Goal: Check status: Check status

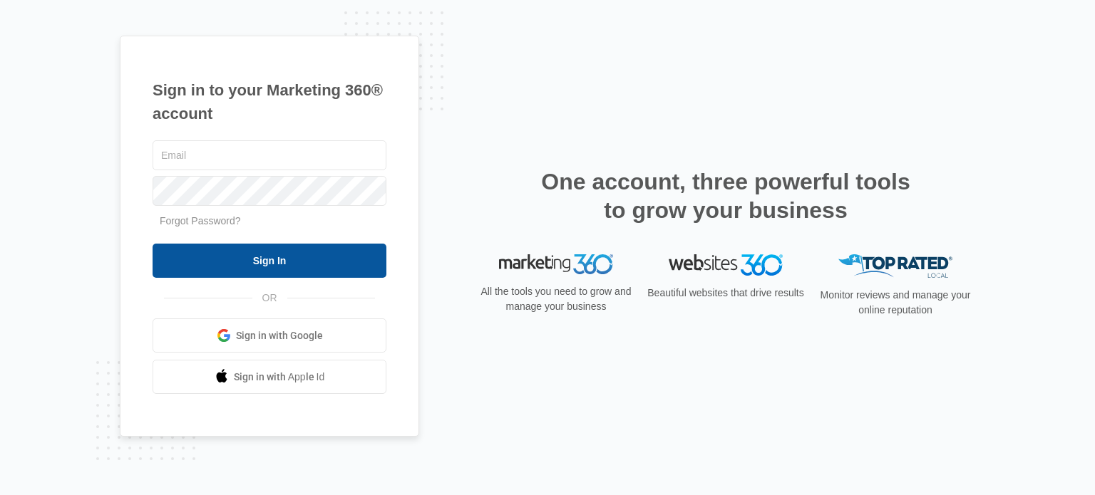
type input "[EMAIL_ADDRESS][DOMAIN_NAME]"
click at [254, 269] on input "Sign In" at bounding box center [270, 261] width 234 height 34
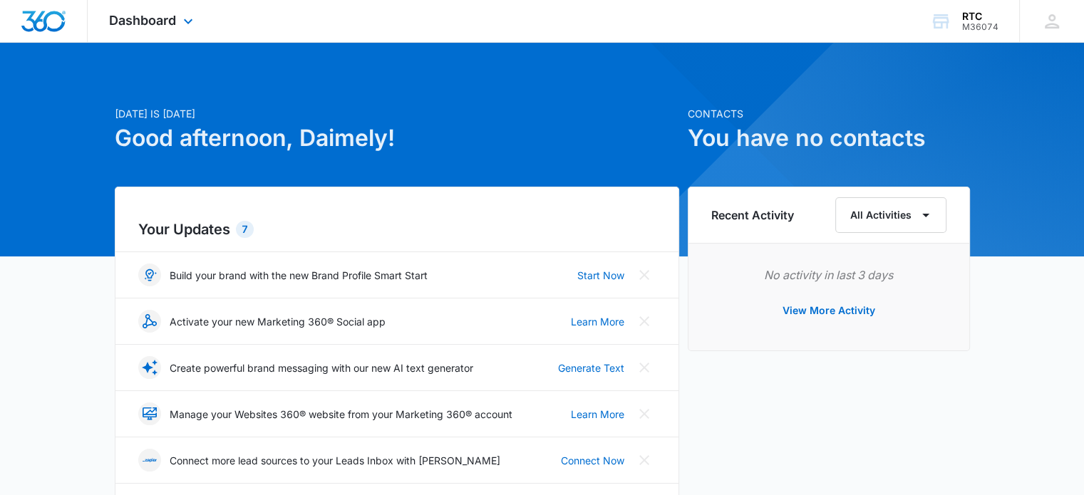
click at [162, 32] on div "Dashboard Apps Reputation Websites Forms CRM Email Social Shop Payments POS Con…" at bounding box center [153, 21] width 130 height 42
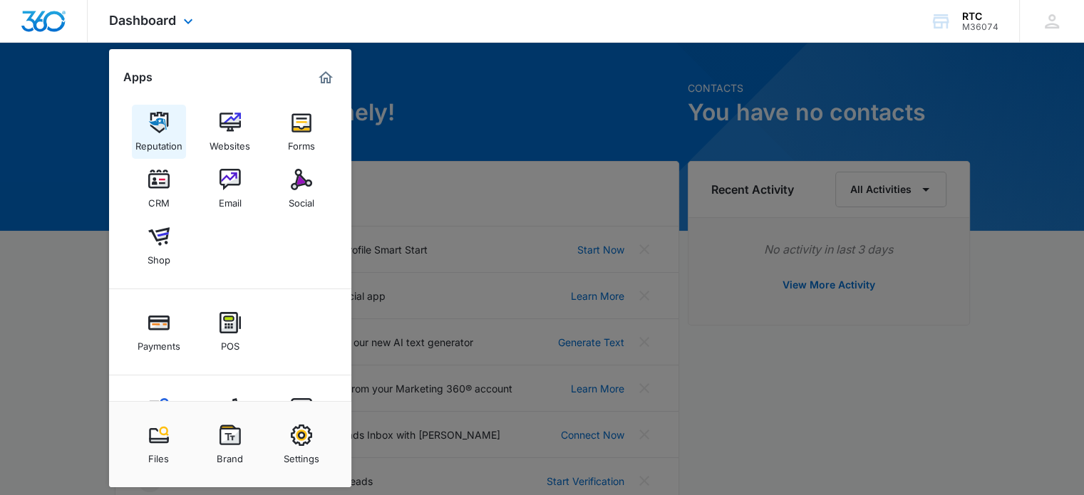
click at [160, 132] on img at bounding box center [158, 122] width 21 height 21
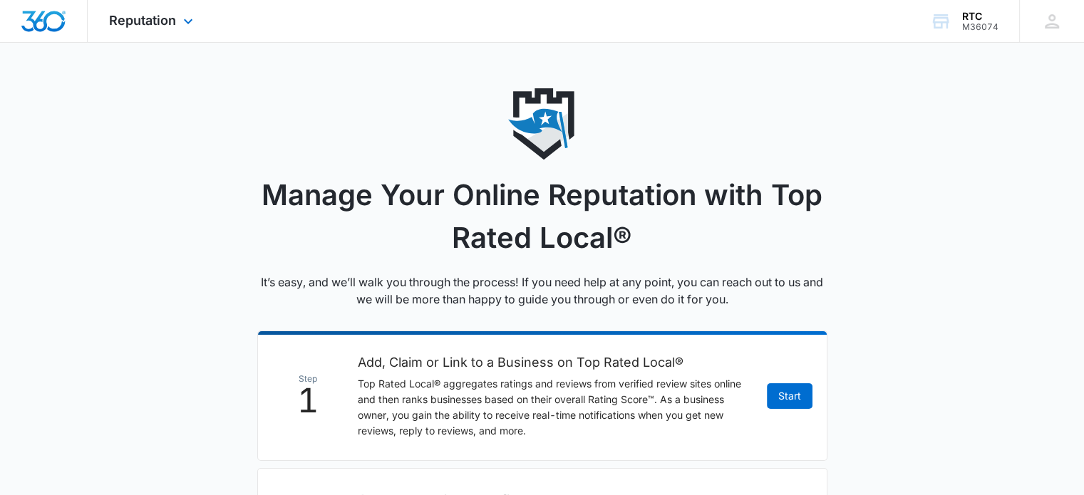
scroll to position [26, 0]
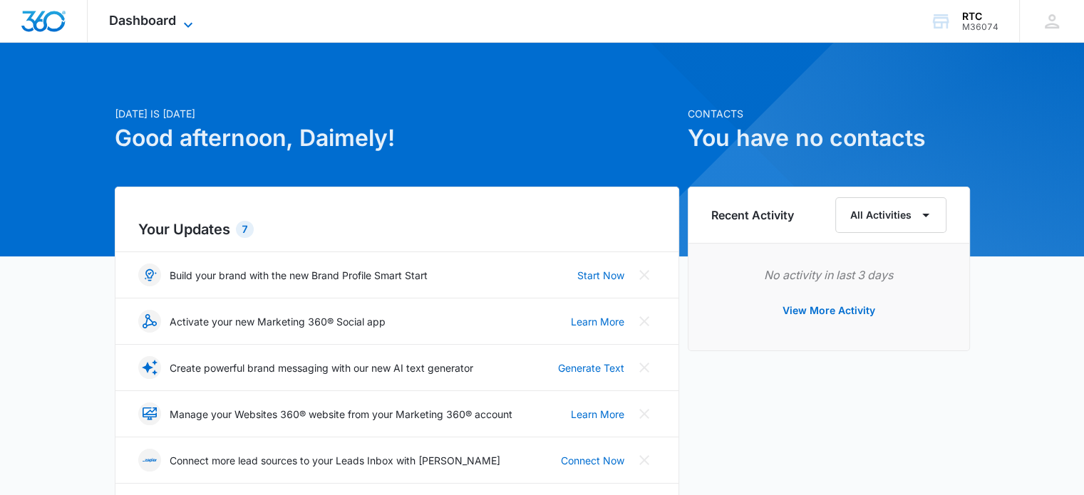
click at [187, 29] on icon at bounding box center [188, 24] width 17 height 17
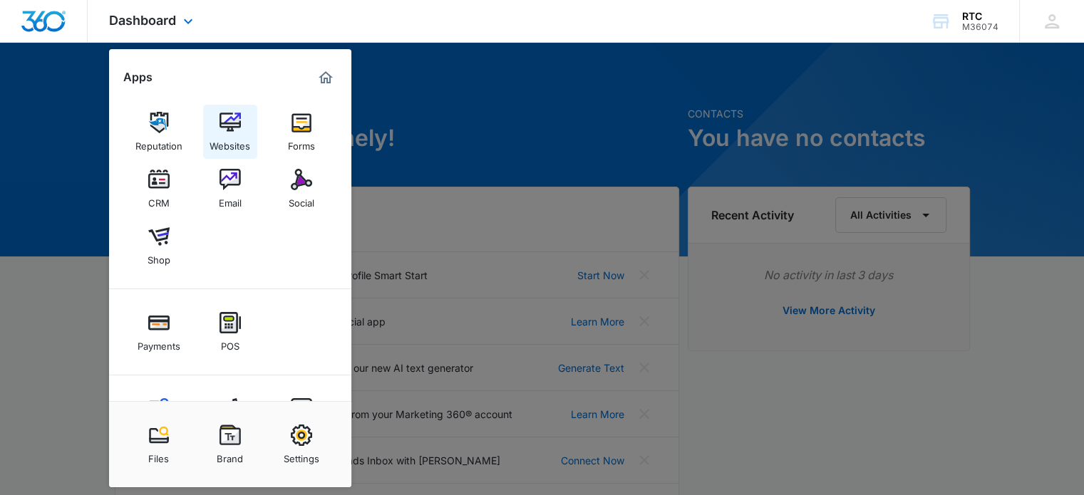
click at [242, 142] on div "Websites" at bounding box center [230, 142] width 41 height 19
click at [298, 200] on div "Social" at bounding box center [302, 199] width 26 height 19
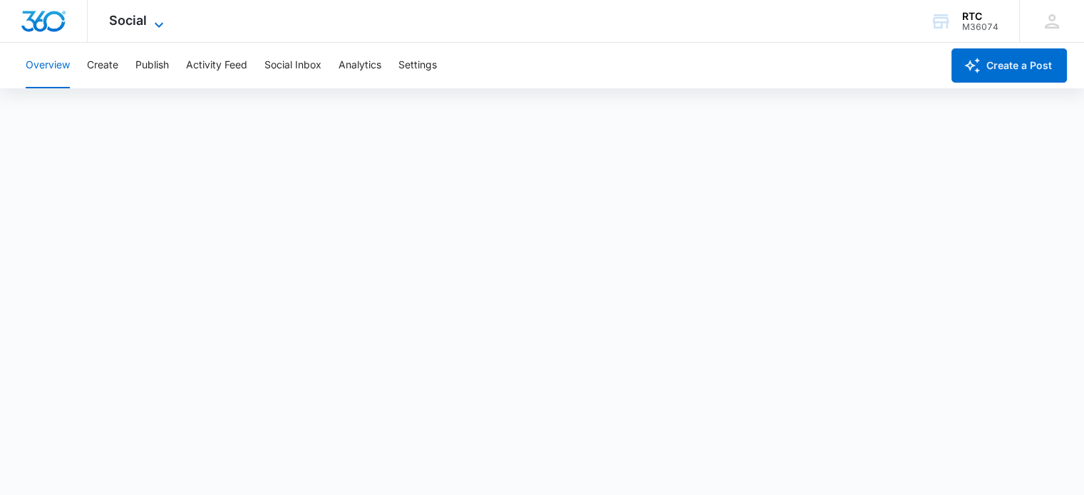
click at [153, 27] on icon at bounding box center [158, 24] width 17 height 17
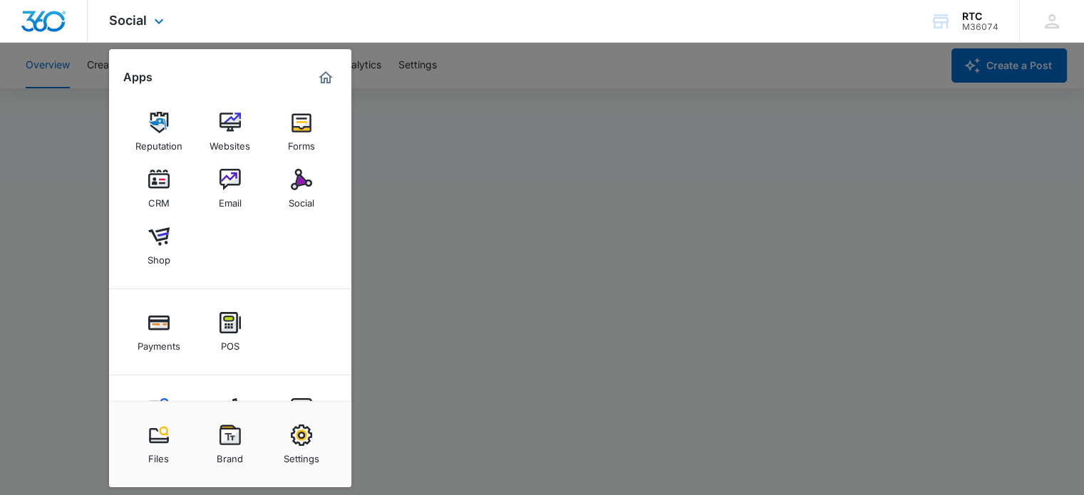
click at [240, 20] on div "Social Apps Reputation Websites Forms CRM Email Social Shop Payments POS Conten…" at bounding box center [542, 21] width 1084 height 43
click at [308, 15] on div "Social Apps Reputation Websites Forms CRM Email Social Shop Payments POS Conten…" at bounding box center [542, 21] width 1084 height 43
click at [475, 38] on div "Social Apps Reputation Websites Forms CRM Email Social Shop Payments POS Conten…" at bounding box center [542, 21] width 1084 height 43
click at [539, 56] on div at bounding box center [542, 247] width 1084 height 495
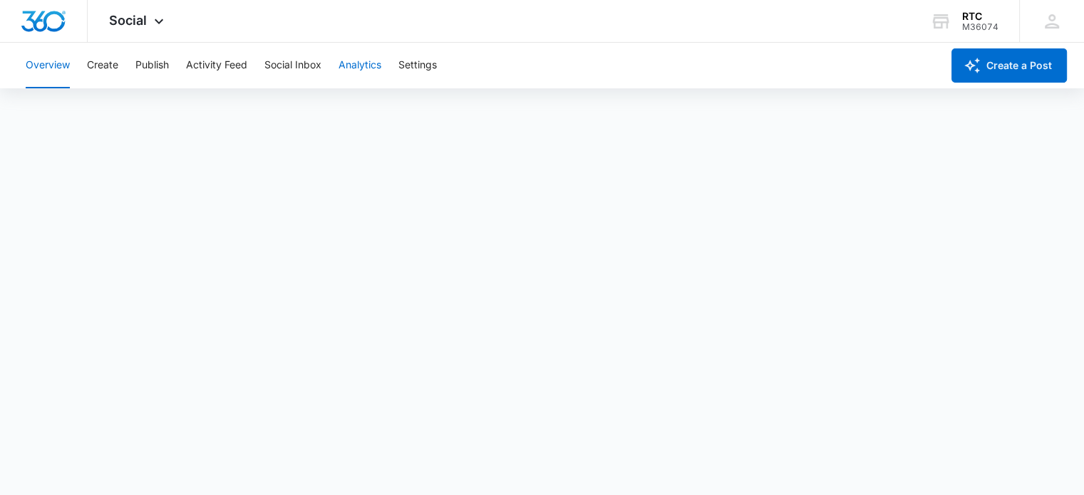
click at [371, 61] on button "Analytics" at bounding box center [360, 66] width 43 height 46
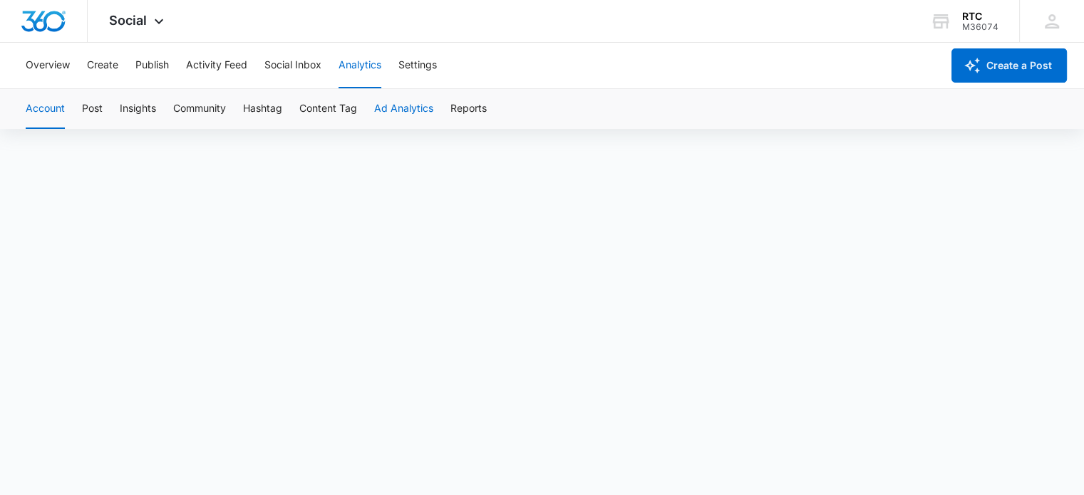
click at [382, 108] on button "Ad Analytics" at bounding box center [403, 109] width 59 height 40
click at [288, 56] on button "Social Inbox" at bounding box center [292, 66] width 57 height 46
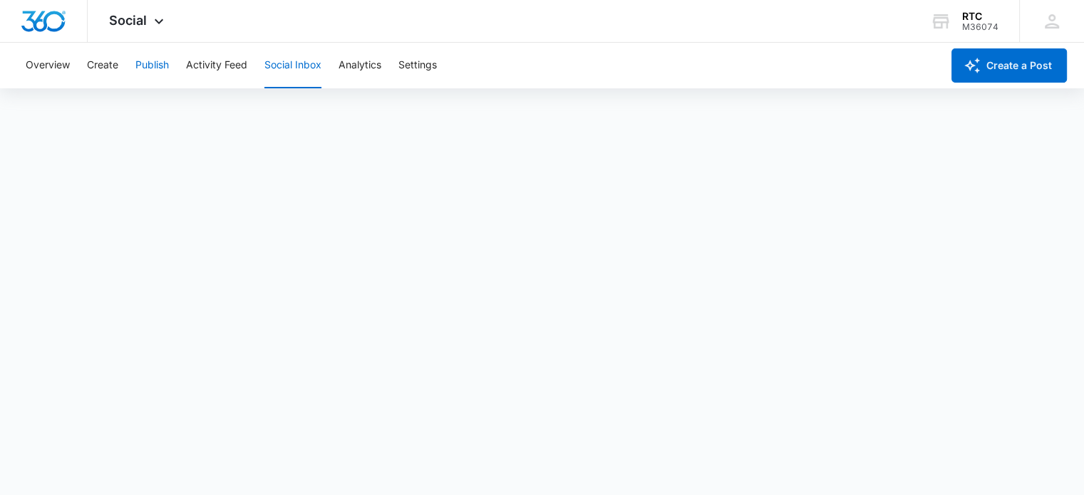
click at [145, 65] on button "Publish" at bounding box center [151, 66] width 33 height 46
click at [150, 19] on icon at bounding box center [158, 24] width 17 height 17
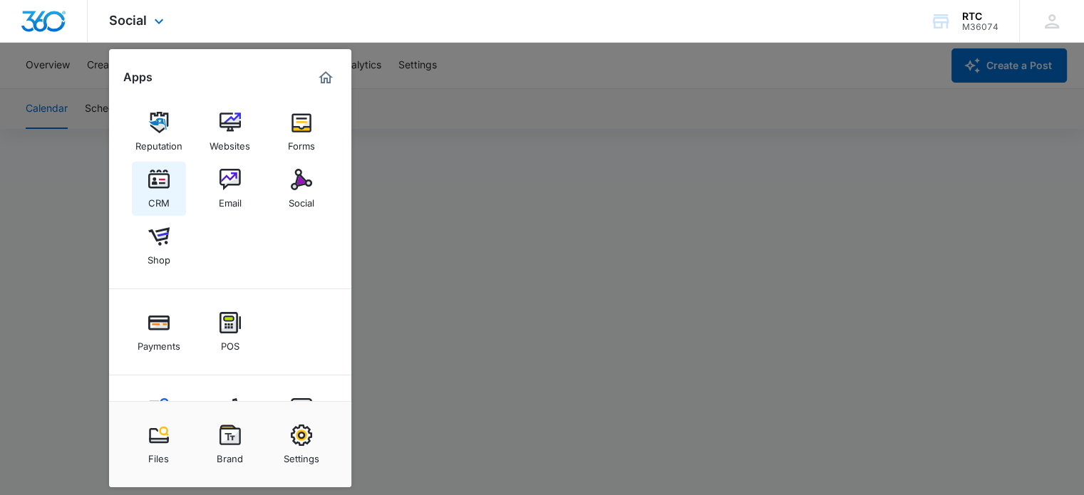
click at [165, 182] on img at bounding box center [158, 179] width 21 height 21
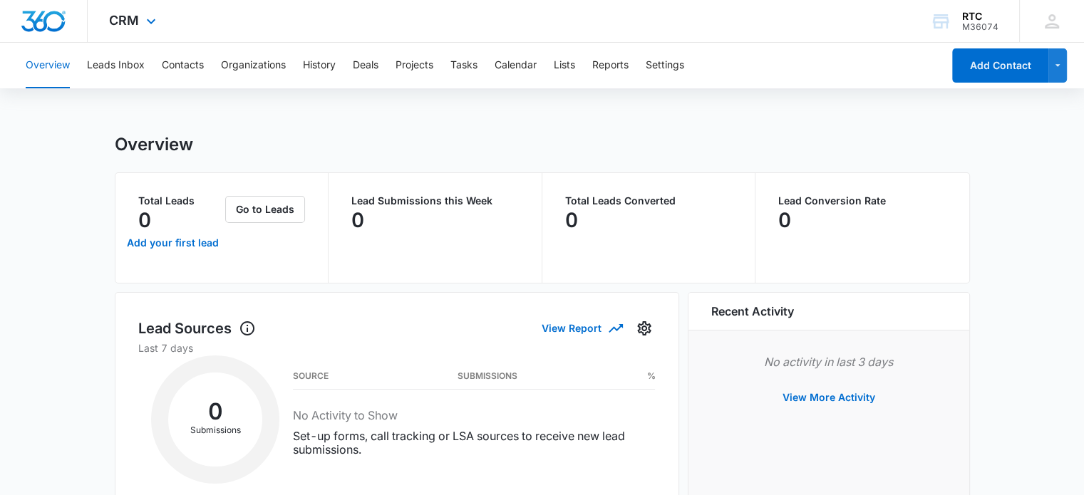
click at [151, 4] on div "CRM Apps Reputation Websites Forms CRM Email Social Shop Payments POS Content A…" at bounding box center [134, 21] width 93 height 42
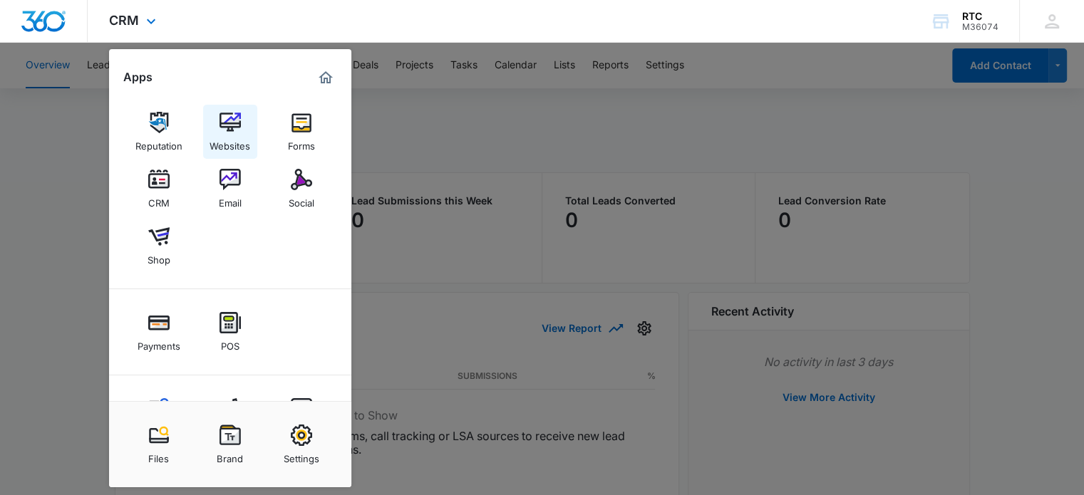
click at [241, 133] on link "Websites" at bounding box center [230, 132] width 54 height 54
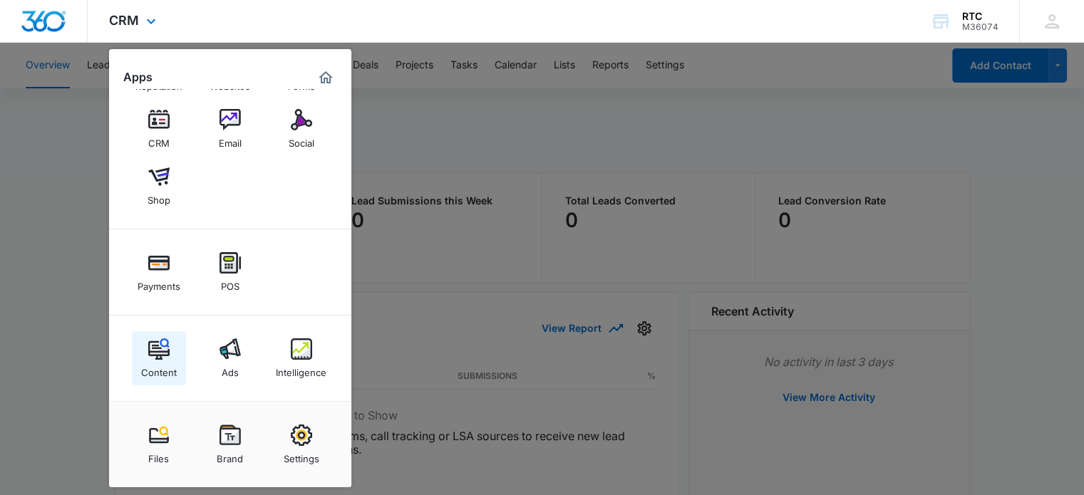
click at [152, 356] on img at bounding box center [158, 349] width 21 height 21
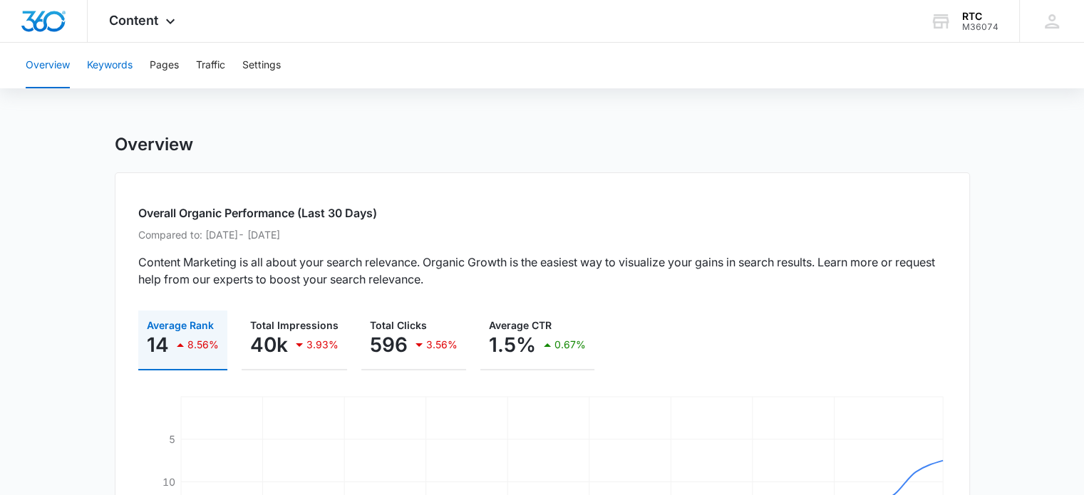
click at [120, 51] on button "Keywords" at bounding box center [110, 66] width 46 height 46
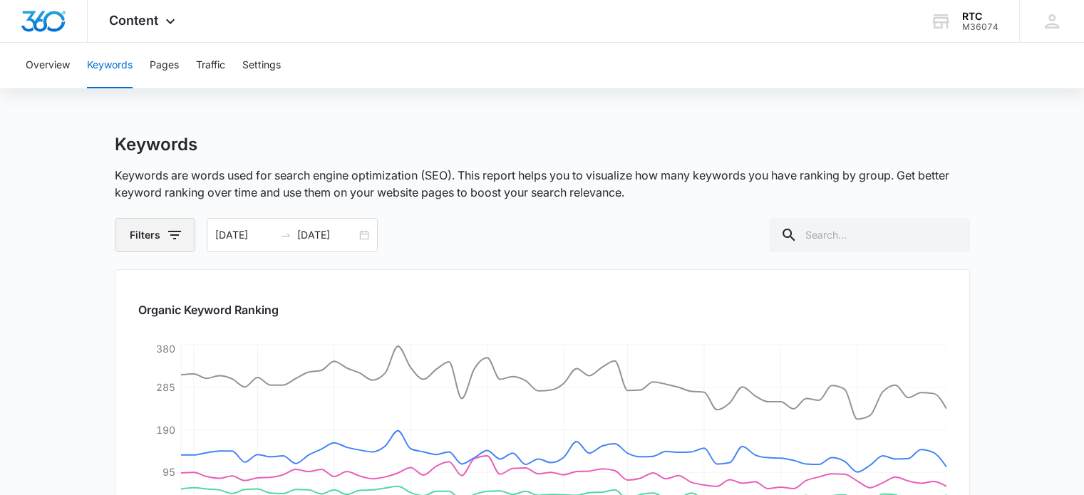
click at [162, 228] on button "Filters" at bounding box center [155, 235] width 81 height 34
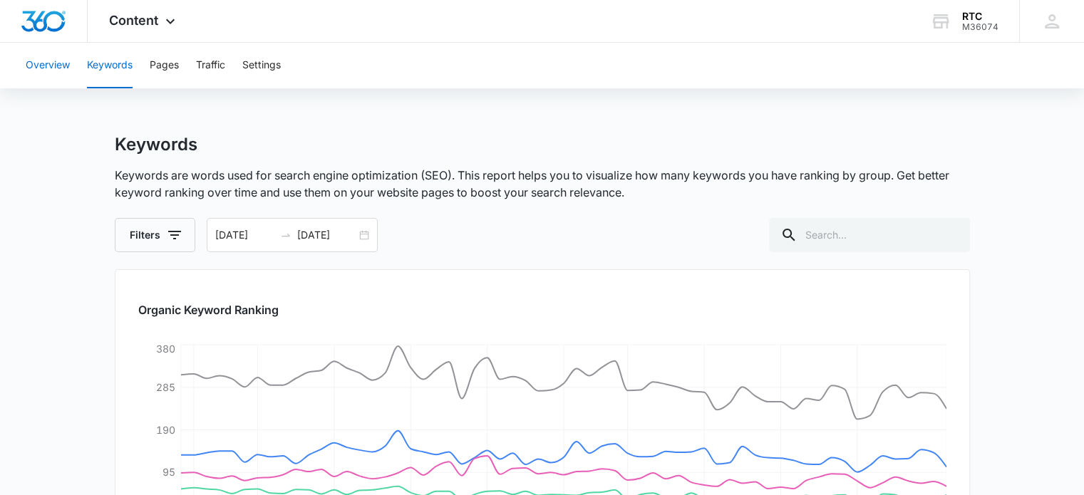
click at [29, 68] on button "Overview" at bounding box center [48, 66] width 44 height 46
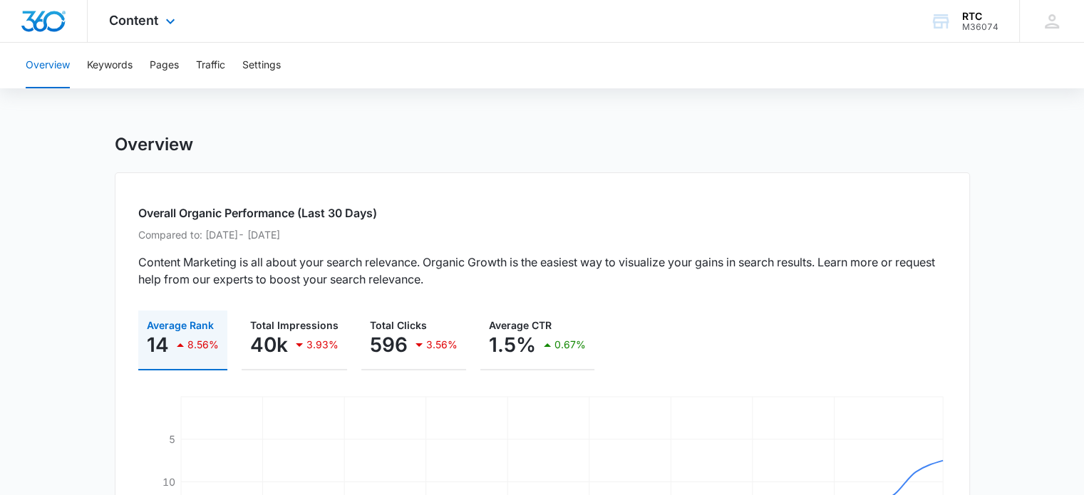
click at [151, 29] on div "Content Apps Reputation Websites Forms CRM Email Social Shop Payments POS Conte…" at bounding box center [144, 21] width 113 height 42
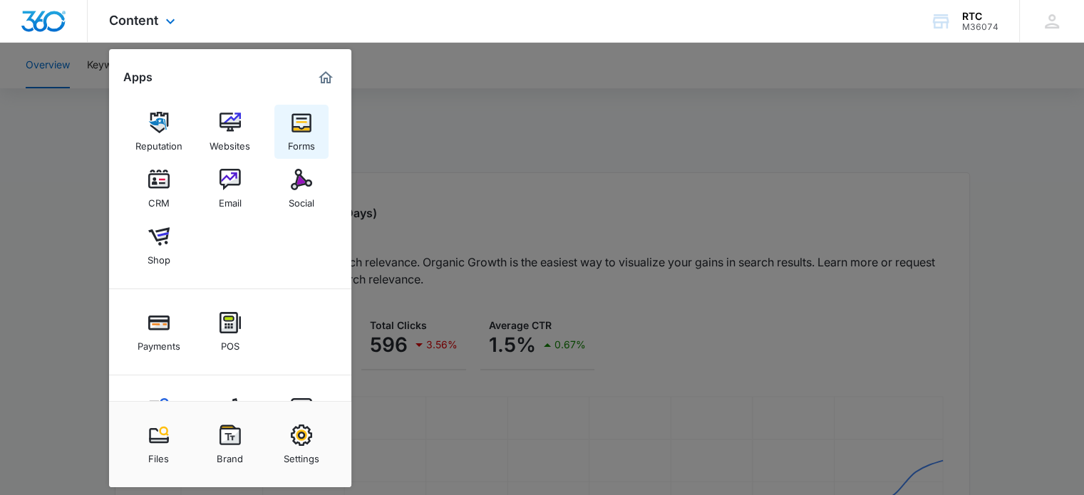
click at [299, 130] on img at bounding box center [301, 122] width 21 height 21
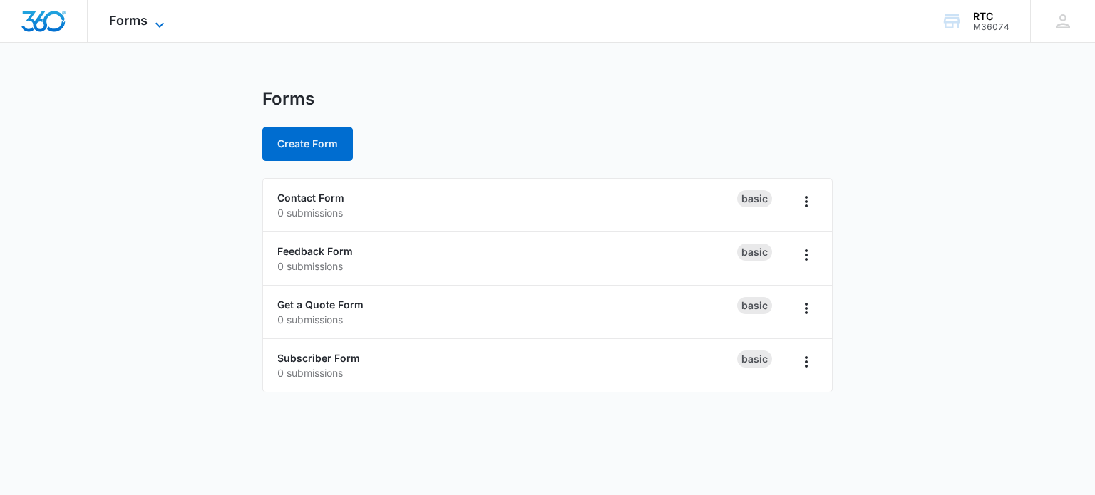
click at [121, 25] on span "Forms" at bounding box center [128, 20] width 38 height 15
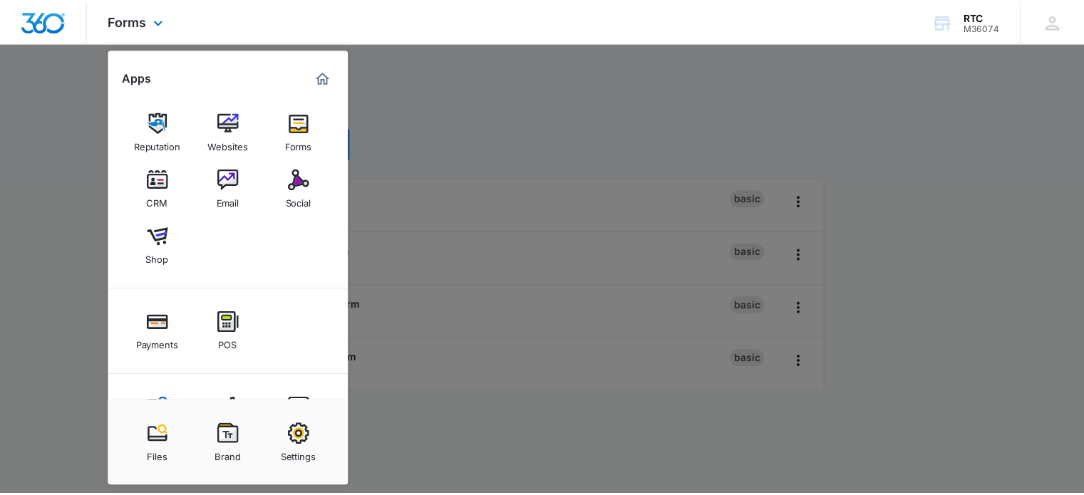
scroll to position [60, 0]
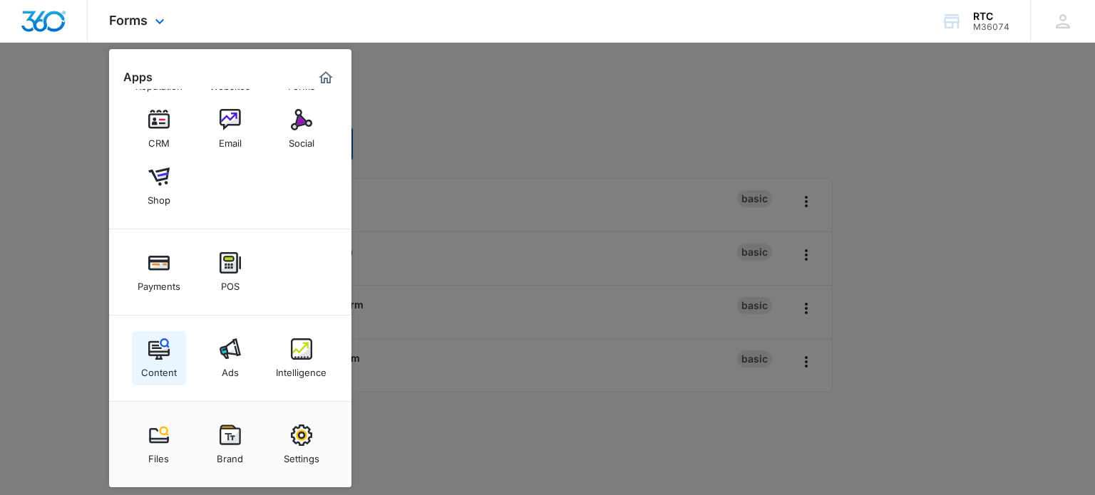
click at [162, 371] on div "Content" at bounding box center [159, 369] width 36 height 19
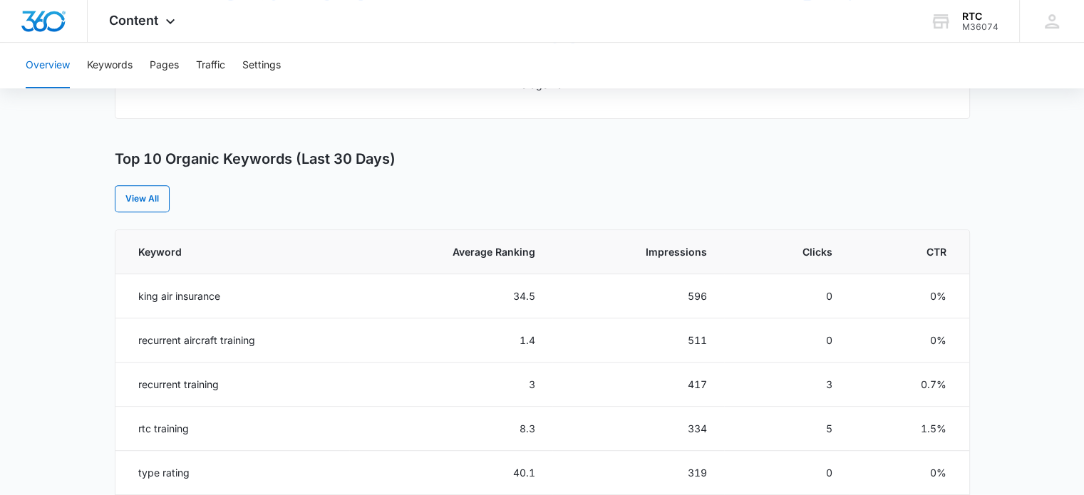
scroll to position [525, 0]
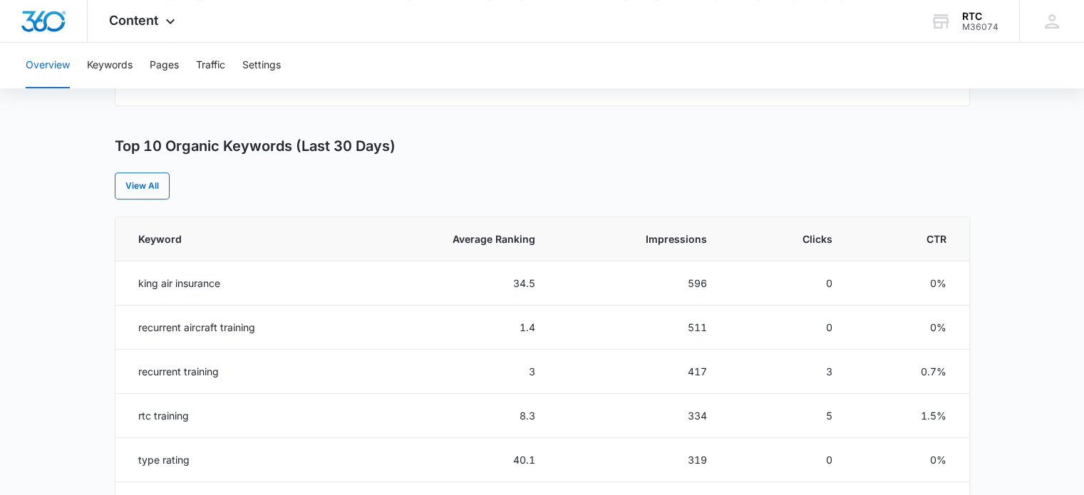
click at [94, 256] on main "Overview Overall Organic Performance (Last 30 Days) Compared to: Jul 18, 2025 -…" at bounding box center [542, 299] width 1084 height 1381
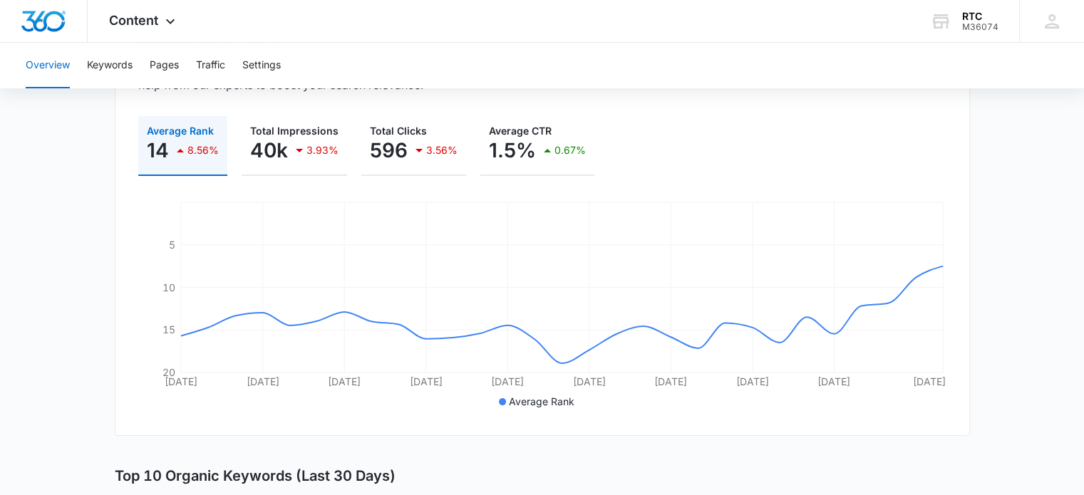
scroll to position [0, 0]
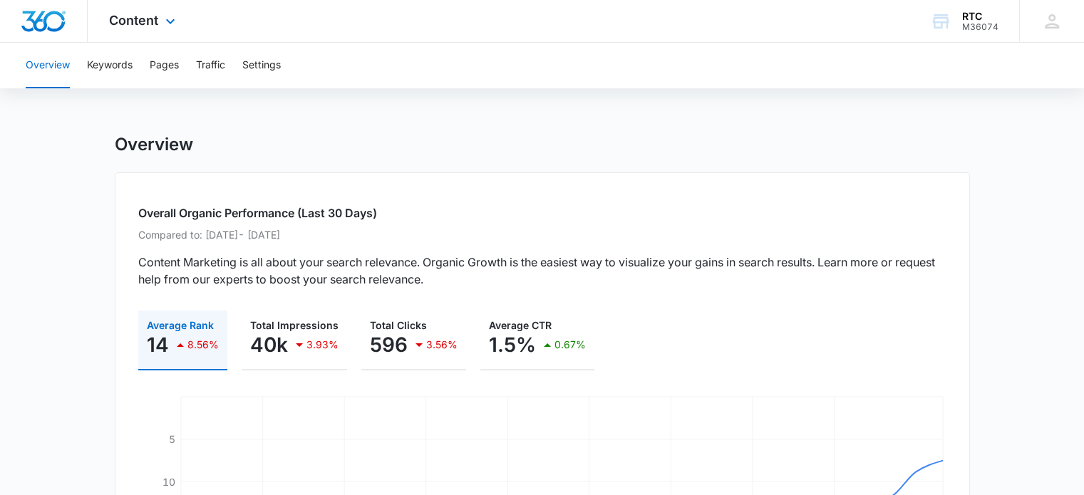
click at [69, 24] on div at bounding box center [44, 21] width 88 height 42
click at [46, 18] on img "Dashboard" at bounding box center [44, 21] width 46 height 21
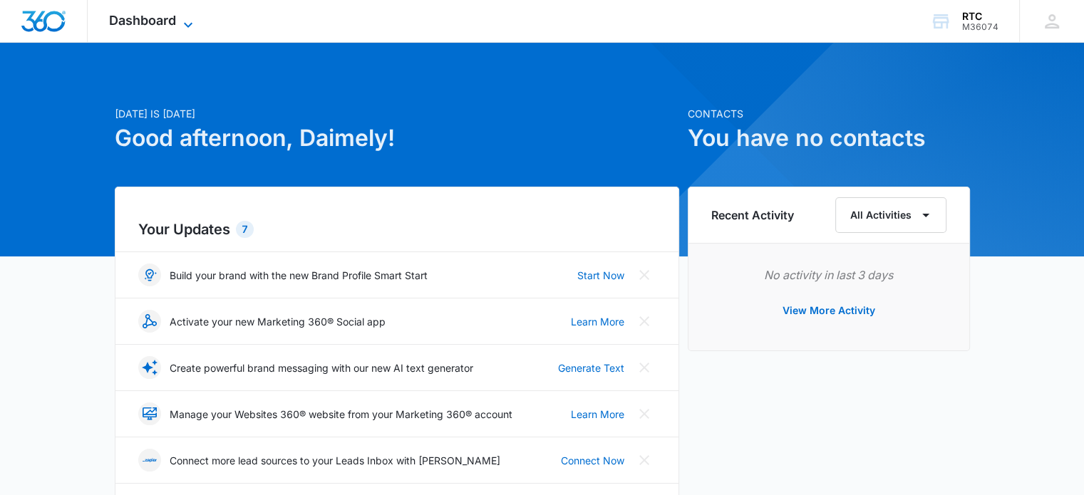
click at [182, 21] on icon at bounding box center [188, 24] width 17 height 17
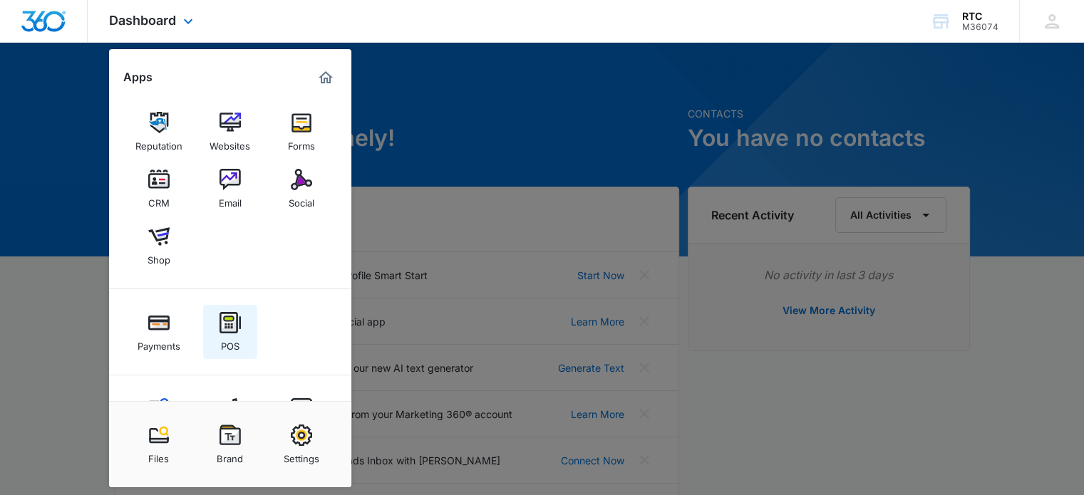
scroll to position [60, 0]
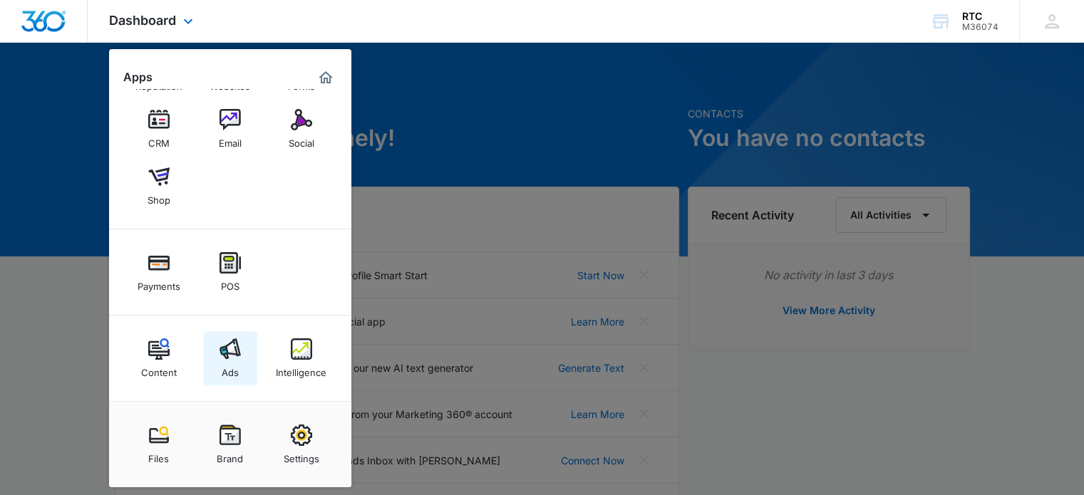
click at [233, 353] on img at bounding box center [229, 349] width 21 height 21
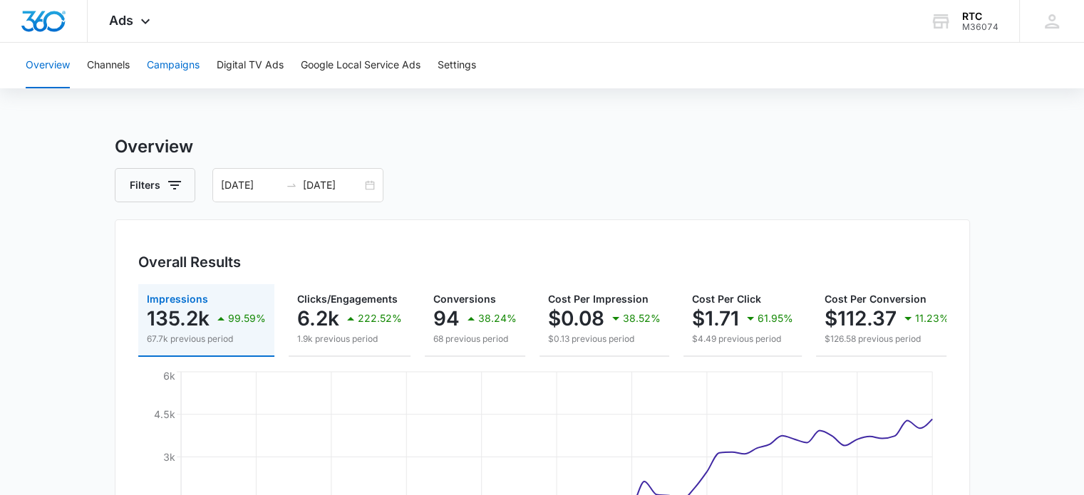
click at [188, 81] on button "Campaigns" at bounding box center [173, 66] width 53 height 46
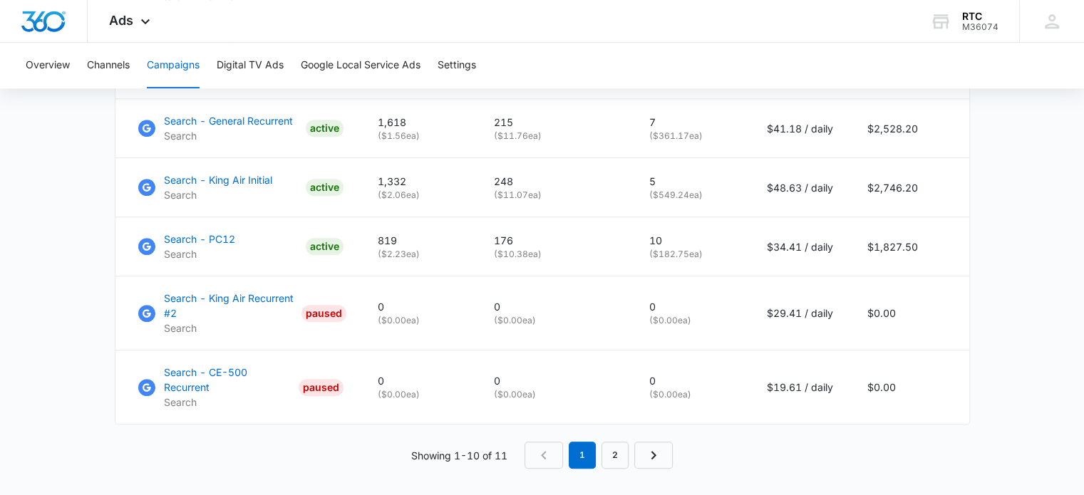
scroll to position [1089, 0]
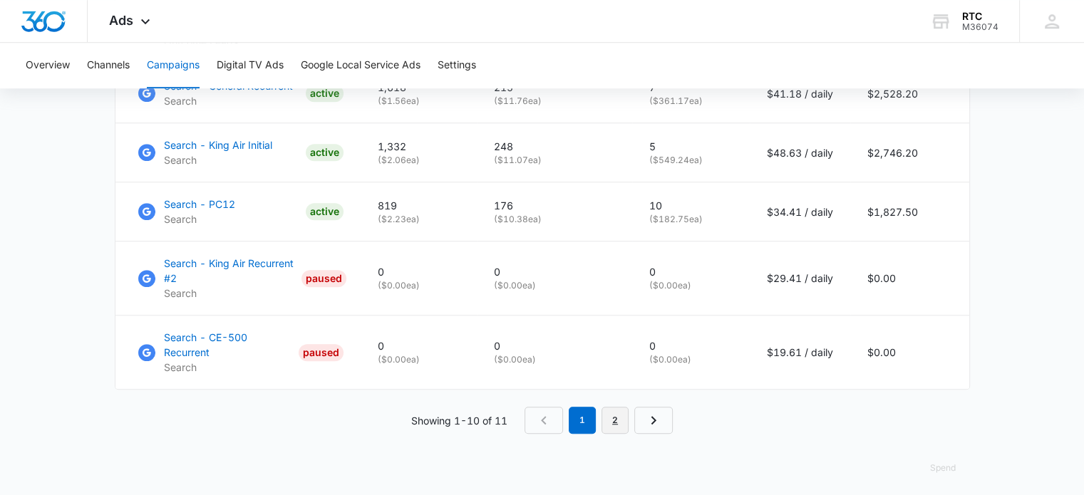
click at [608, 416] on link "2" at bounding box center [614, 420] width 27 height 27
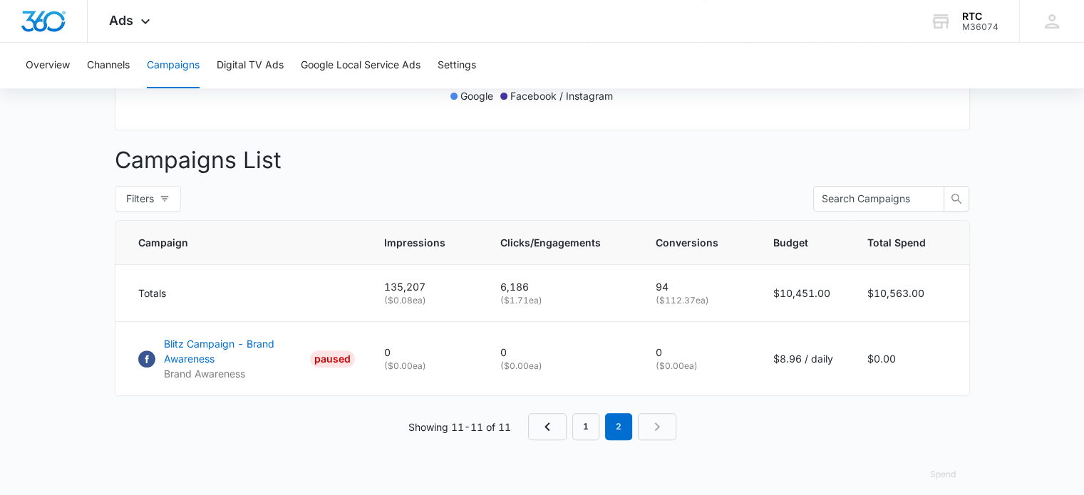
scroll to position [498, 0]
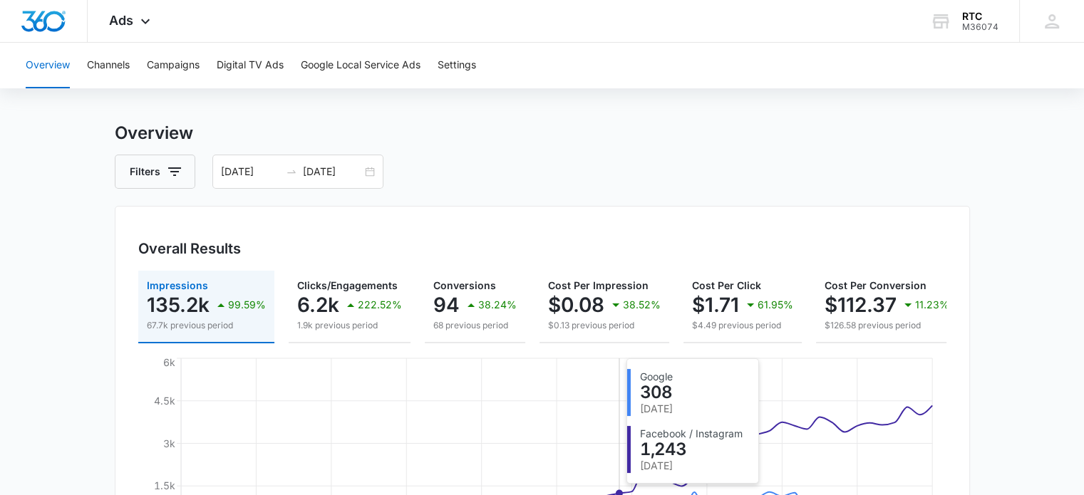
scroll to position [7, 0]
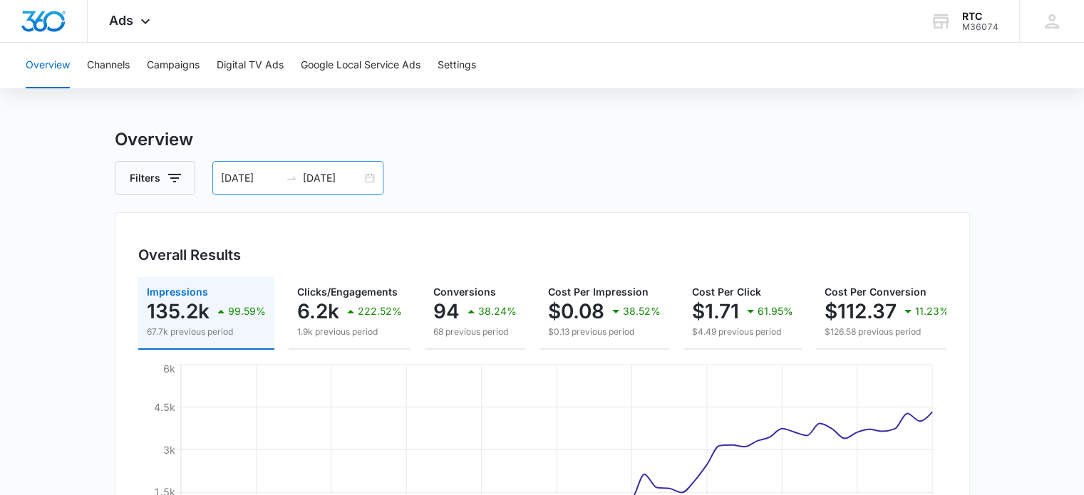
click at [248, 172] on input "11/01/2024" at bounding box center [250, 178] width 59 height 16
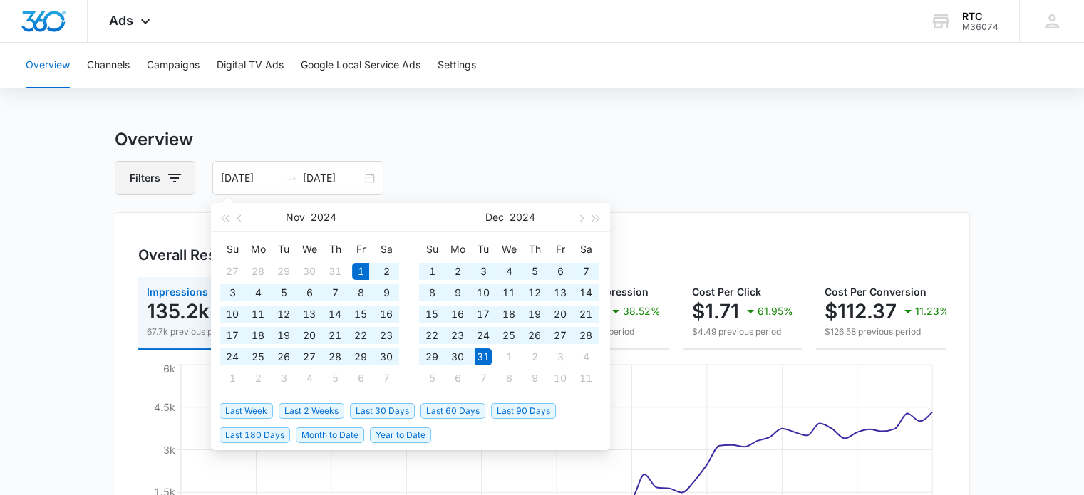
click at [178, 176] on icon "button" at bounding box center [174, 178] width 17 height 17
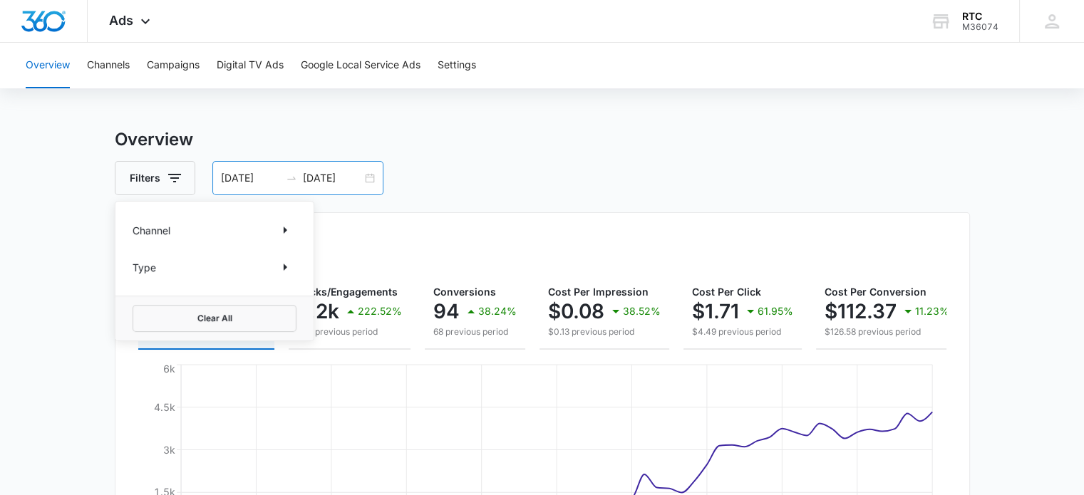
click at [267, 183] on input "11/01/2024" at bounding box center [250, 178] width 59 height 16
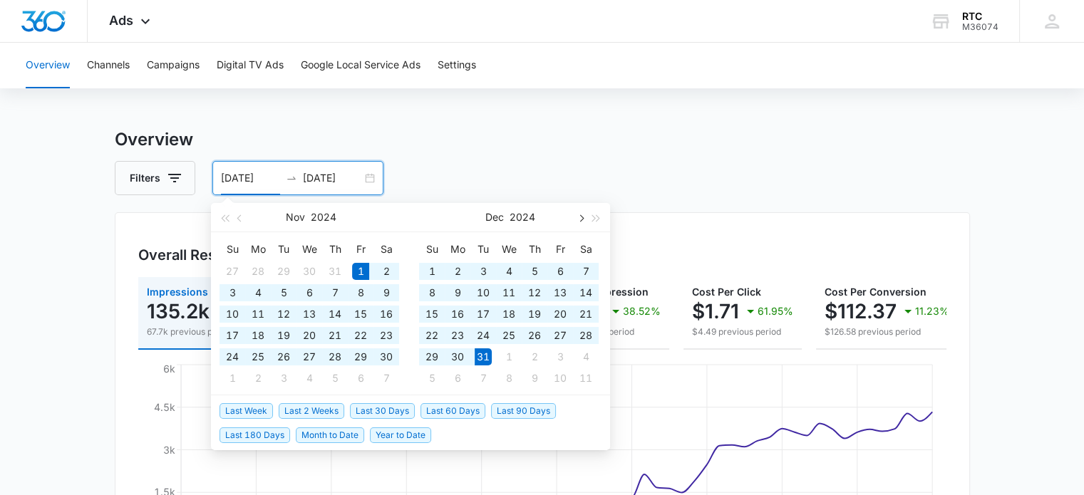
click at [579, 219] on span "button" at bounding box center [580, 218] width 7 height 7
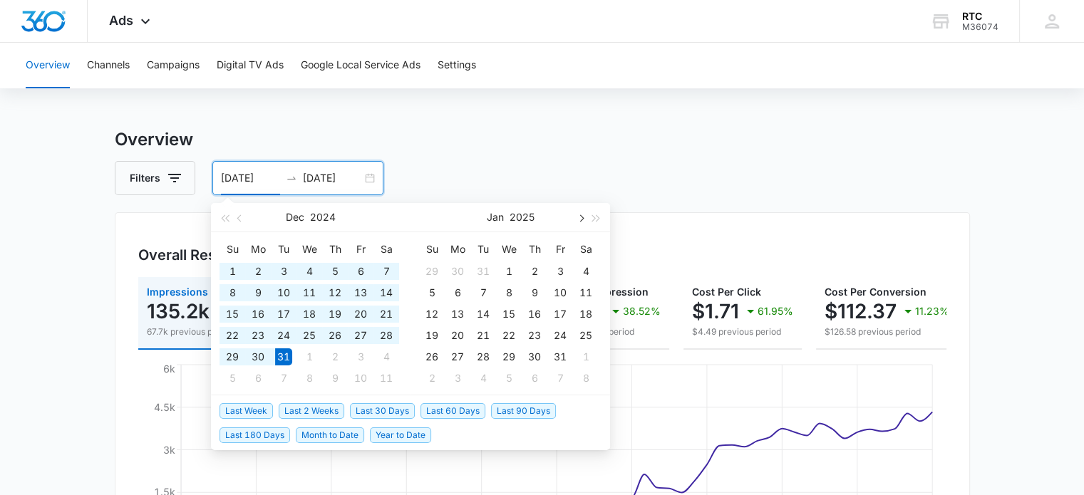
click at [579, 219] on span "button" at bounding box center [580, 218] width 7 height 7
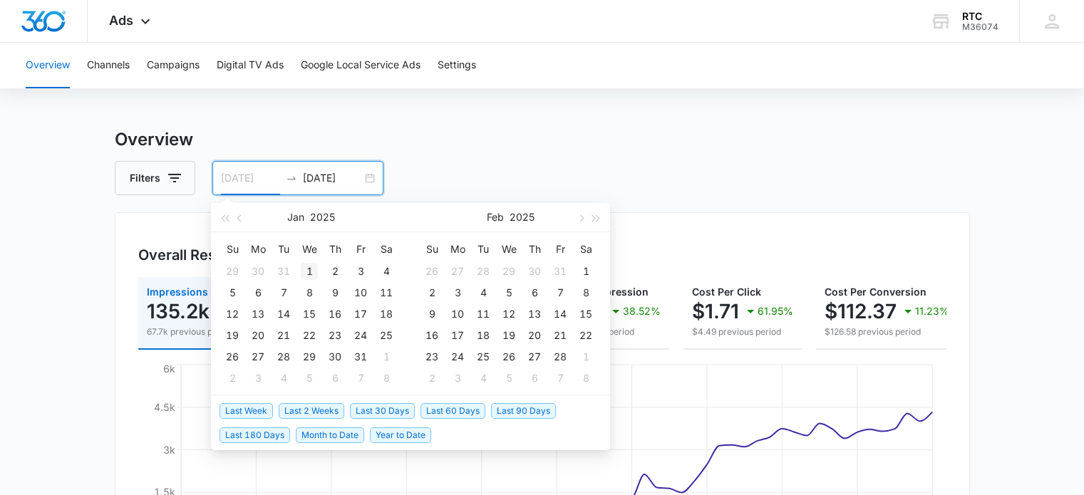
type input "01/01/2025"
click at [309, 271] on div "1" at bounding box center [309, 271] width 17 height 17
click at [580, 216] on span "button" at bounding box center [580, 218] width 7 height 7
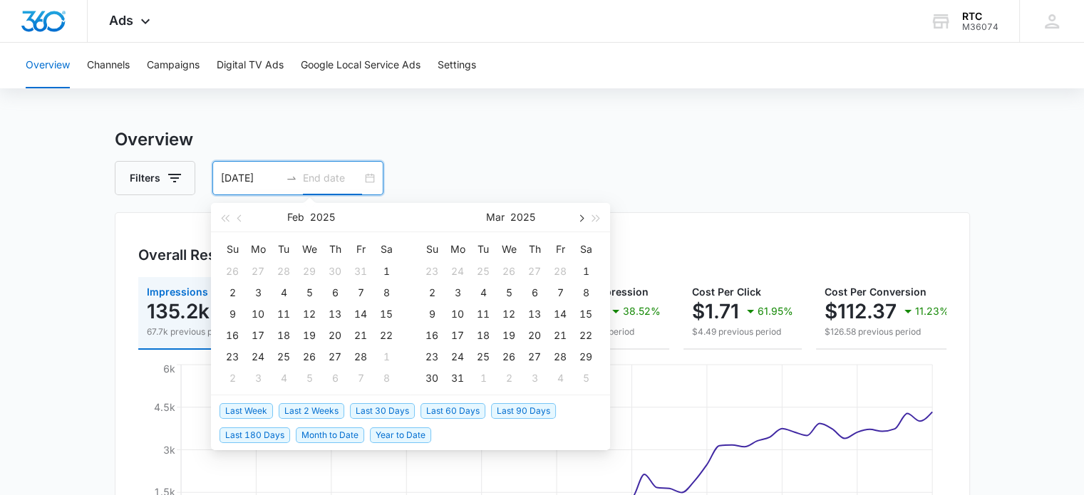
click at [580, 216] on span "button" at bounding box center [580, 218] width 7 height 7
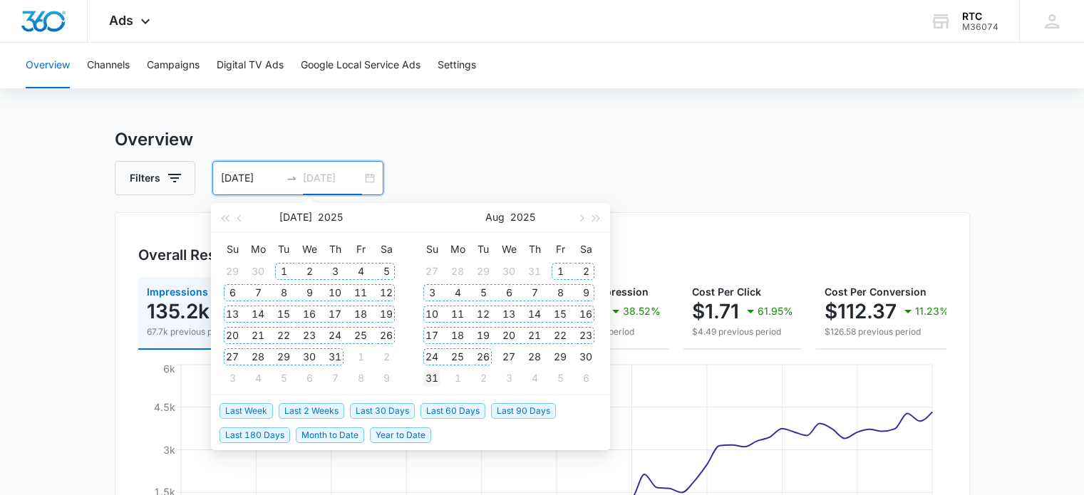
type input "08/31/2025"
click at [433, 378] on div "31" at bounding box center [431, 378] width 17 height 17
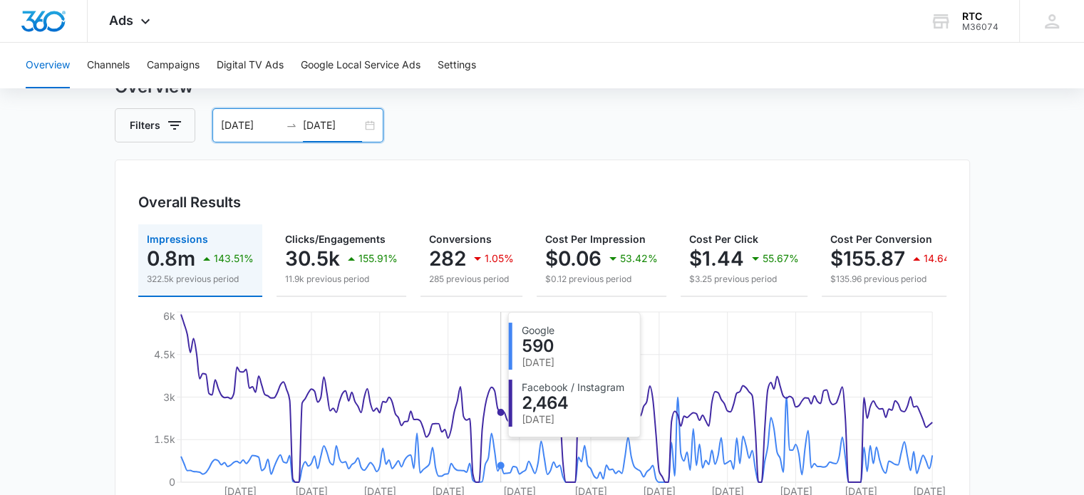
scroll to position [23, 0]
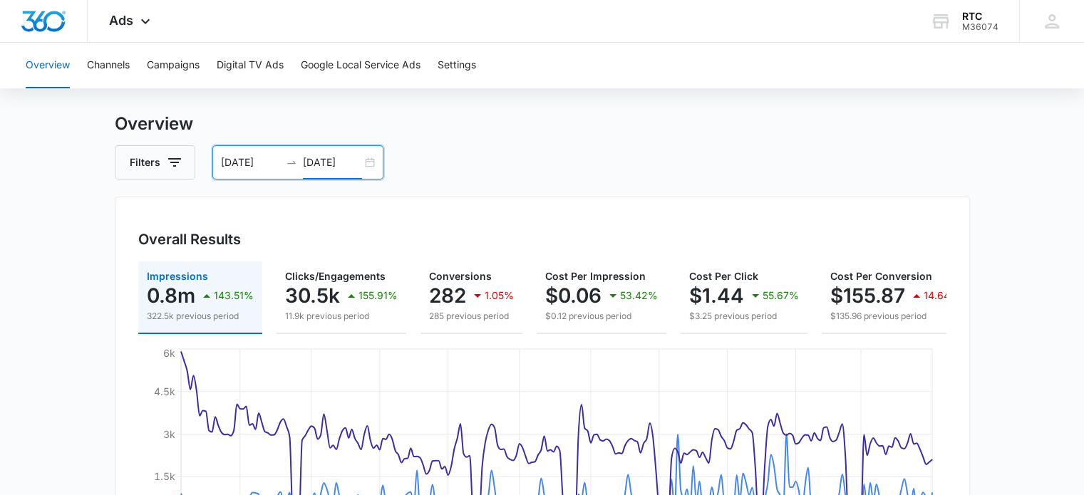
click at [368, 165] on div "01/01/2025 08/31/2025" at bounding box center [297, 162] width 171 height 34
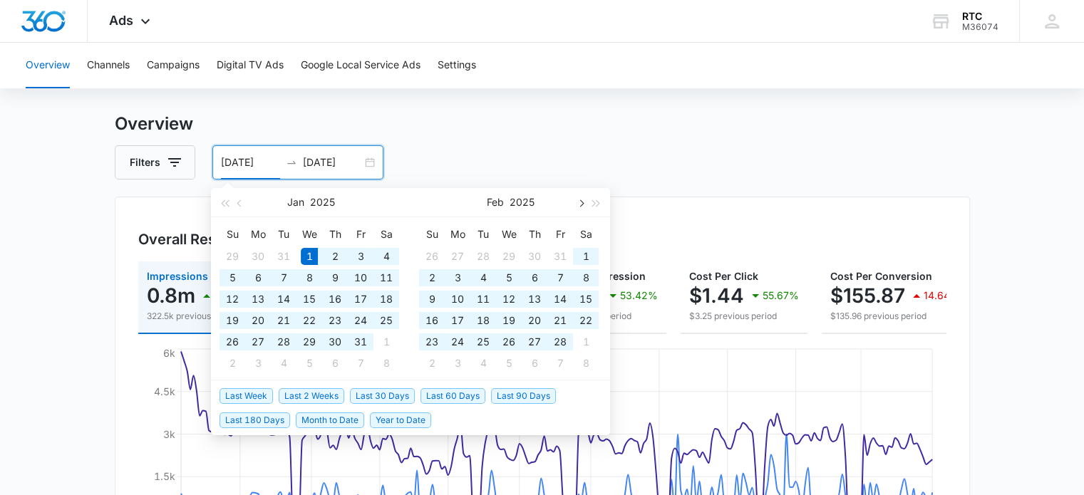
click at [584, 202] on span "button" at bounding box center [580, 203] width 7 height 7
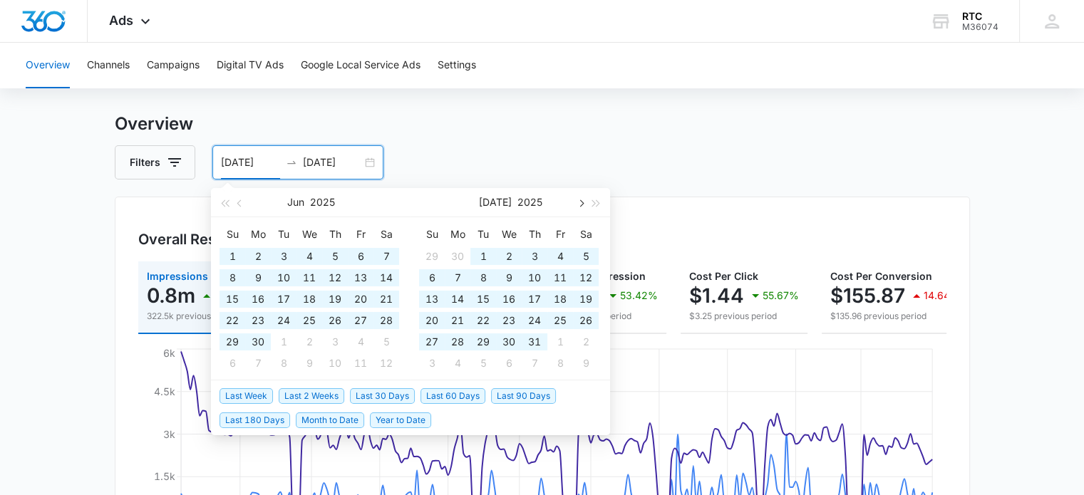
click at [584, 202] on span "button" at bounding box center [580, 203] width 7 height 7
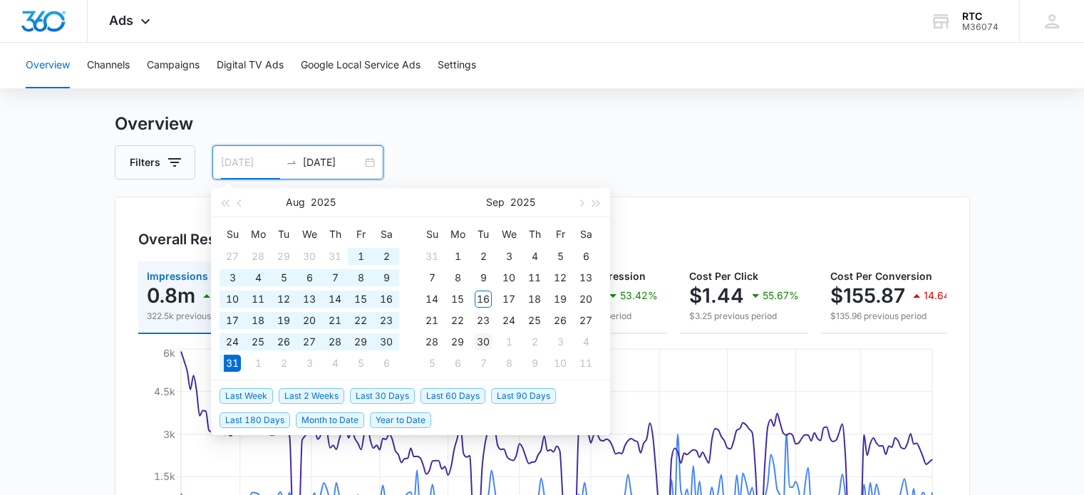
type input "09/30/2025"
click at [485, 340] on div "30" at bounding box center [483, 342] width 17 height 17
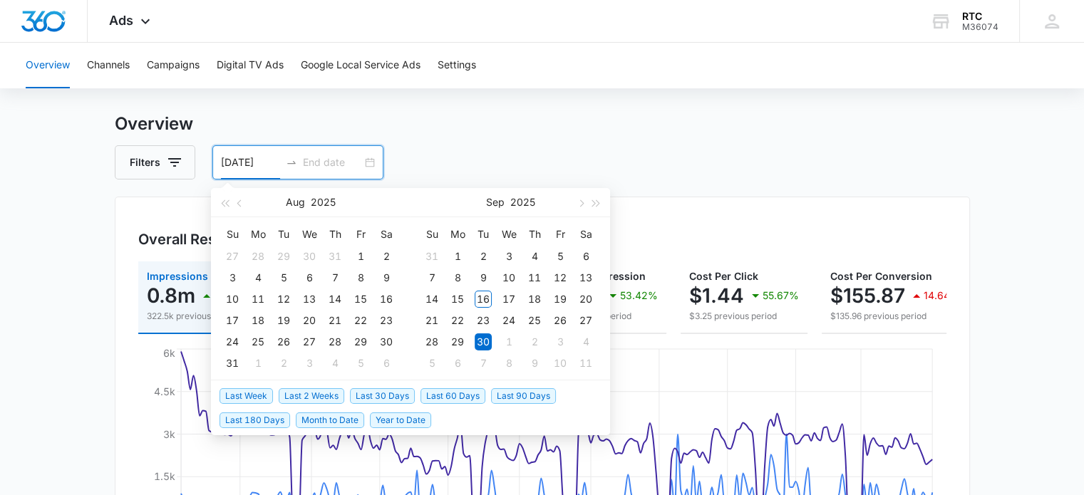
click at [229, 162] on input "09/30/2025" at bounding box center [250, 163] width 59 height 16
click at [252, 162] on input "001/30/2025" at bounding box center [250, 163] width 59 height 16
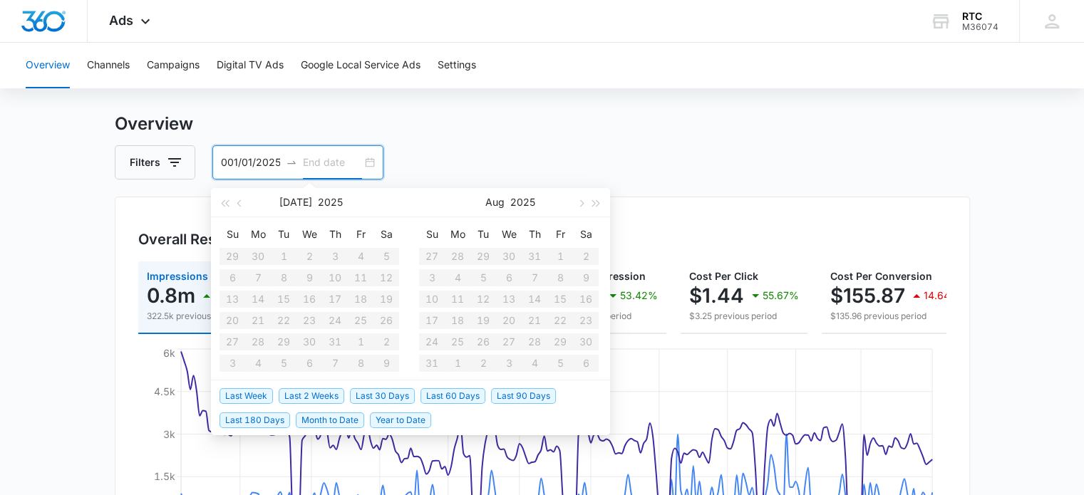
click at [310, 162] on input at bounding box center [332, 163] width 59 height 16
click at [227, 157] on input "001/01/2025" at bounding box center [250, 163] width 59 height 16
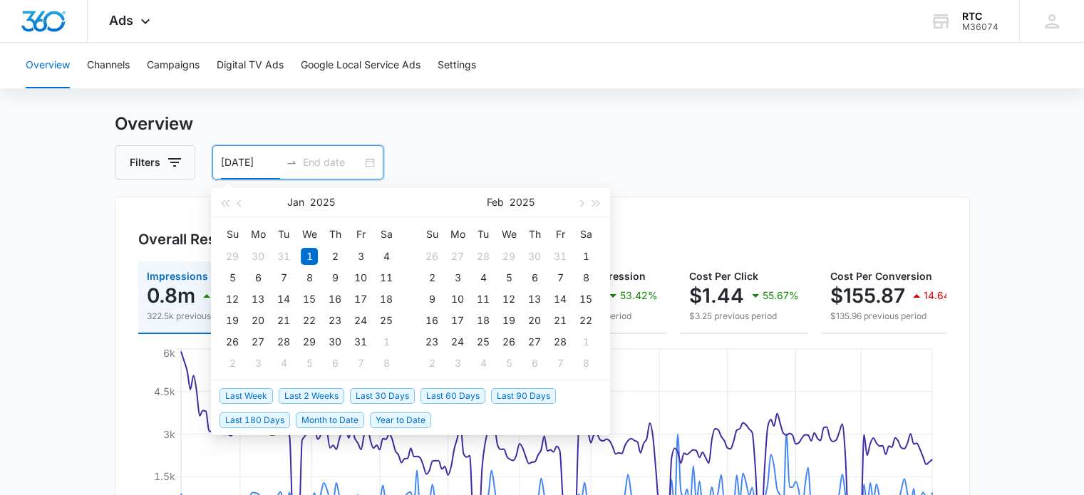
click at [319, 174] on div "01/01/2025" at bounding box center [297, 162] width 171 height 34
type input "01/01/2025"
click at [314, 159] on input at bounding box center [332, 163] width 59 height 16
type input "09/31/25"
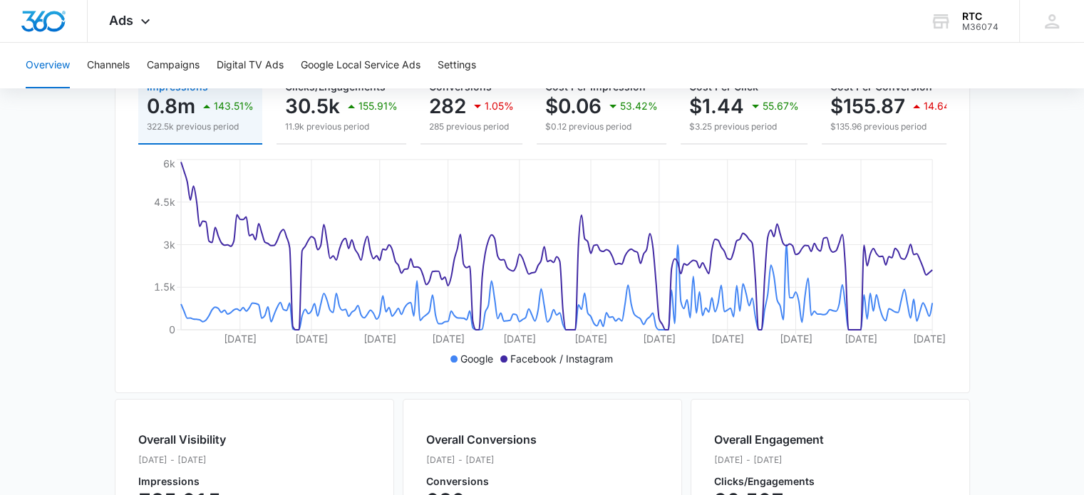
scroll to position [235, 0]
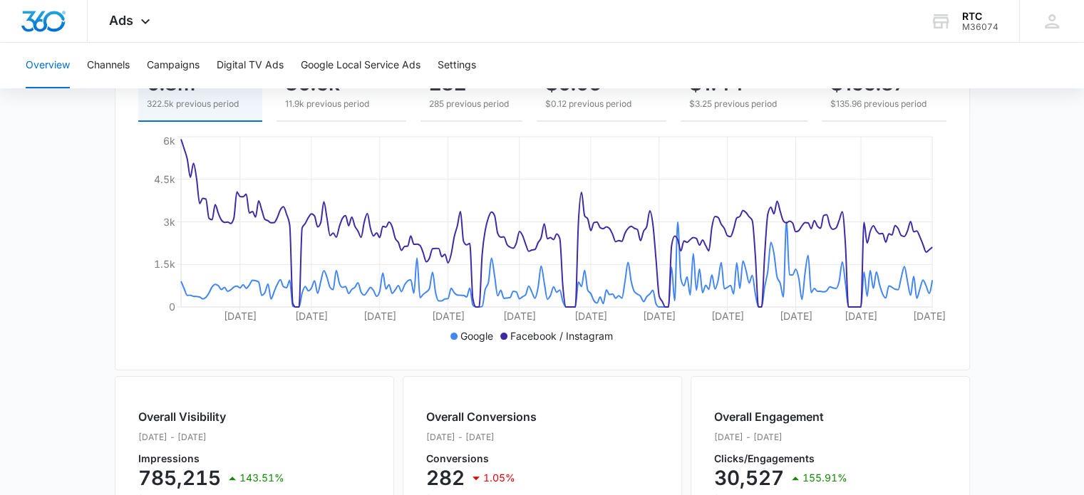
type input "08/31/2025"
click at [1000, 278] on main "Overview Filters 01/01/2025 08/31/2025 Overall Results Impressions 0.8m 143.51%…" at bounding box center [542, 410] width 1084 height 1023
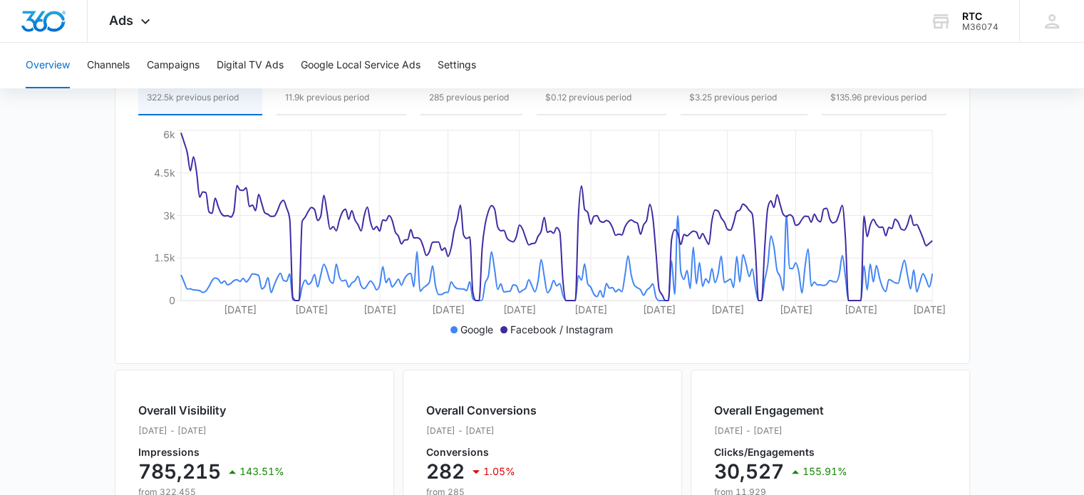
scroll to position [239, 0]
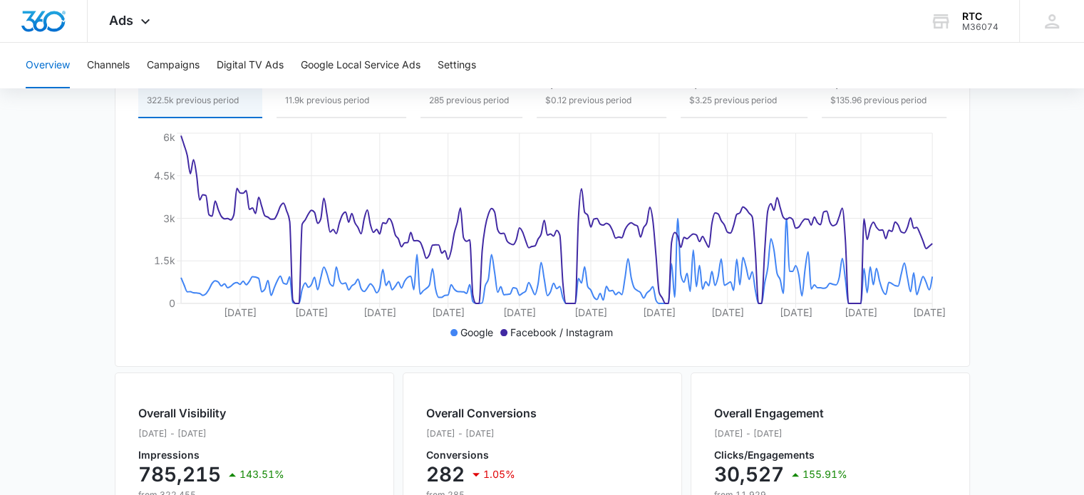
click at [748, 341] on ul "Google Facebook / Instagram" at bounding box center [535, 333] width 794 height 16
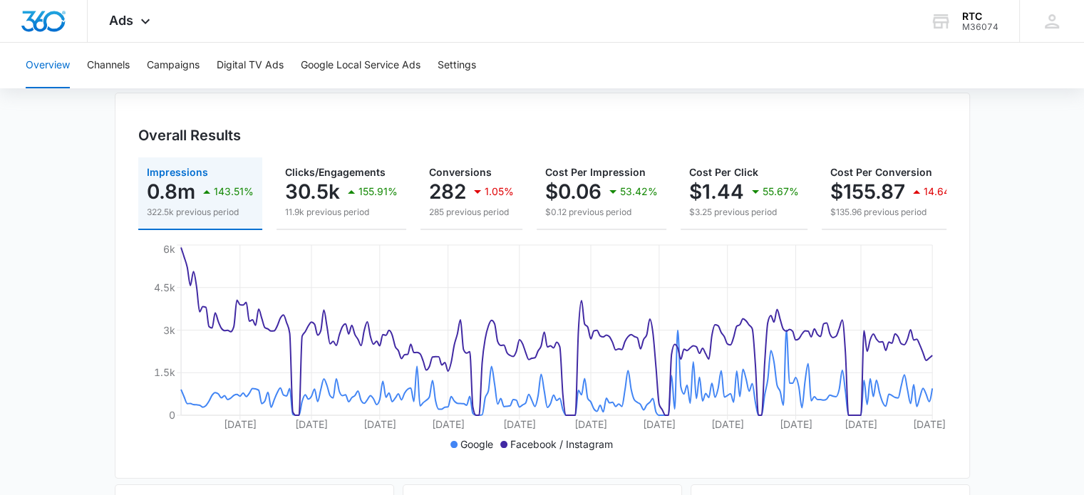
scroll to position [128, 0]
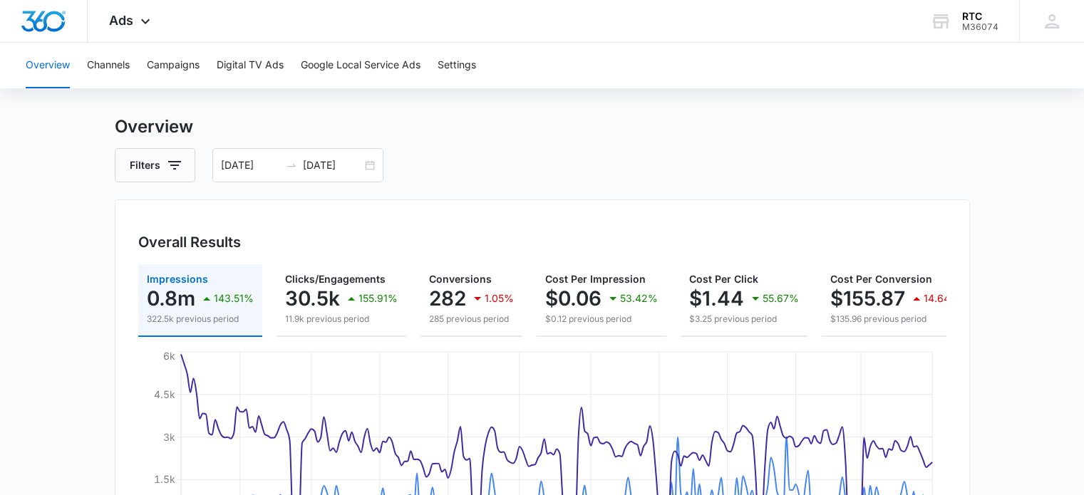
scroll to position [0, 0]
